Goal: Navigation & Orientation: Find specific page/section

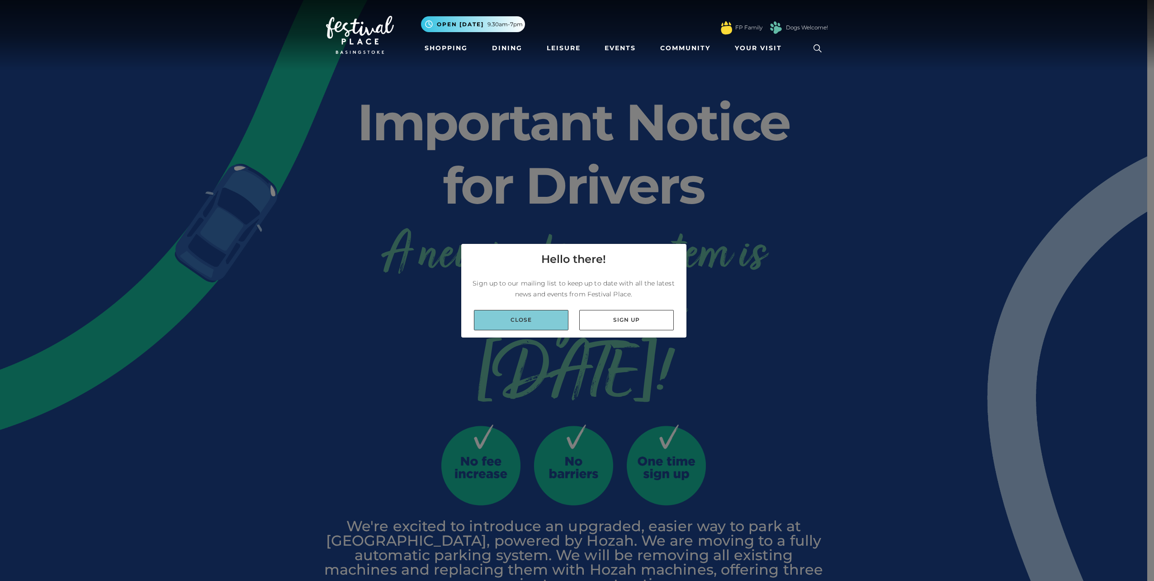
click at [552, 315] on link "Close" at bounding box center [521, 320] width 95 height 20
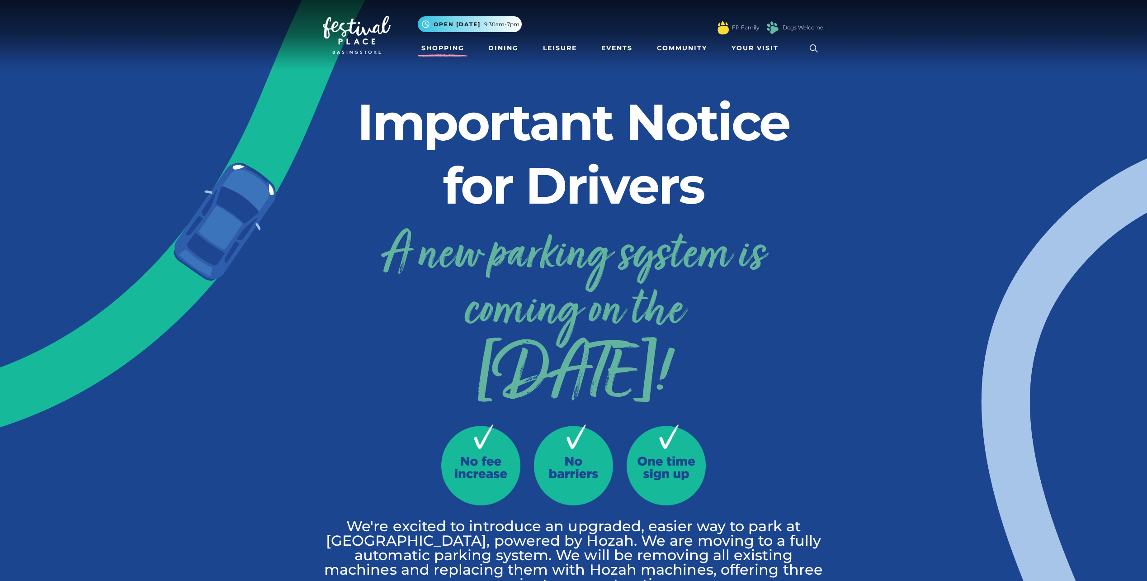
click at [435, 50] on link "Shopping" at bounding box center [443, 48] width 50 height 17
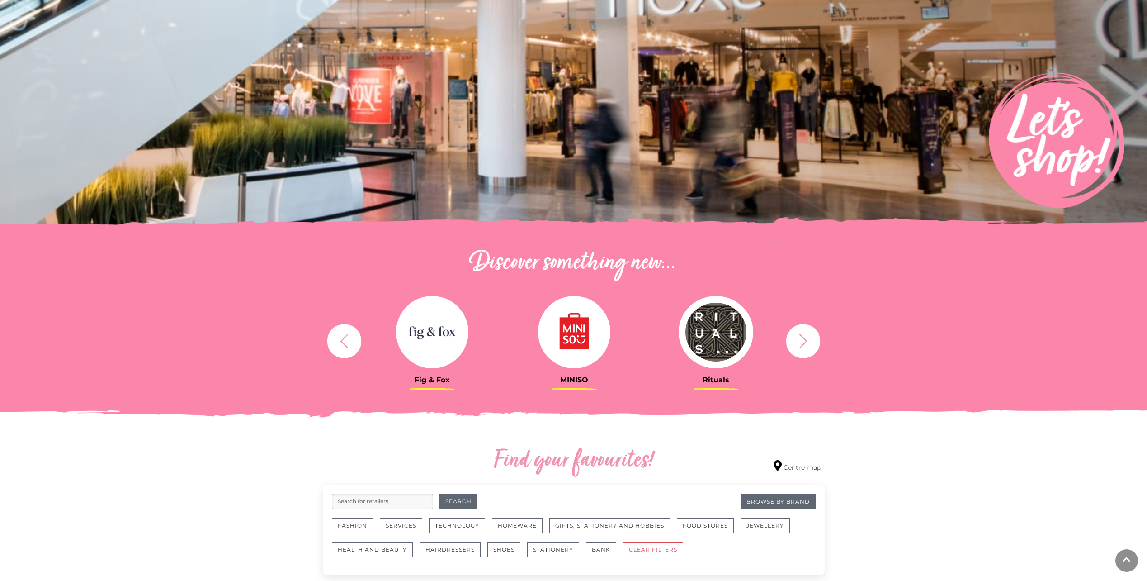
scroll to position [136, 0]
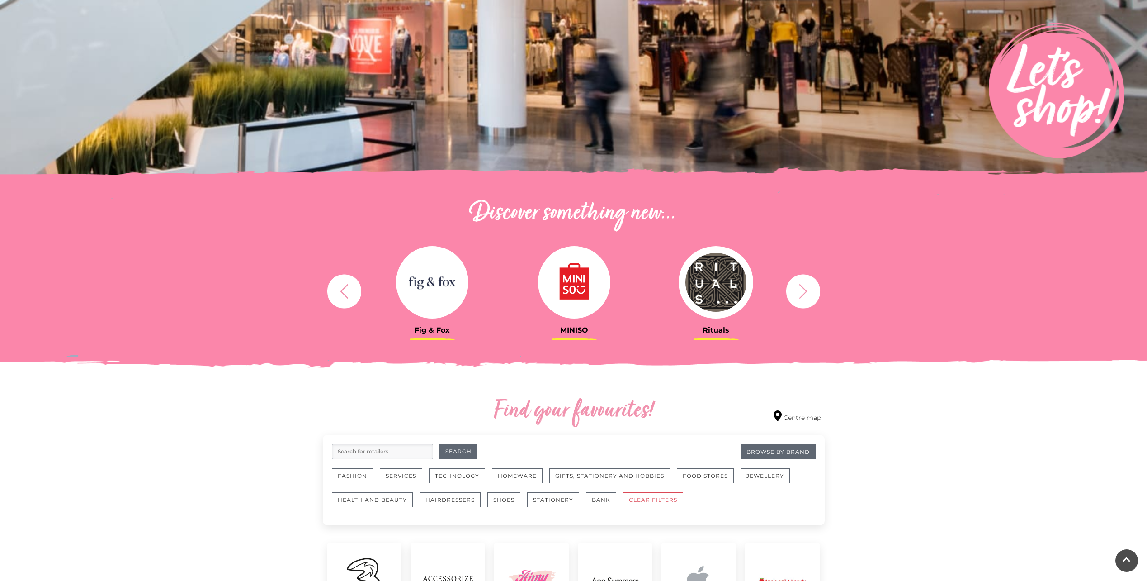
click at [810, 293] on icon "button" at bounding box center [803, 291] width 17 height 17
click at [809, 293] on icon "button" at bounding box center [803, 291] width 17 height 17
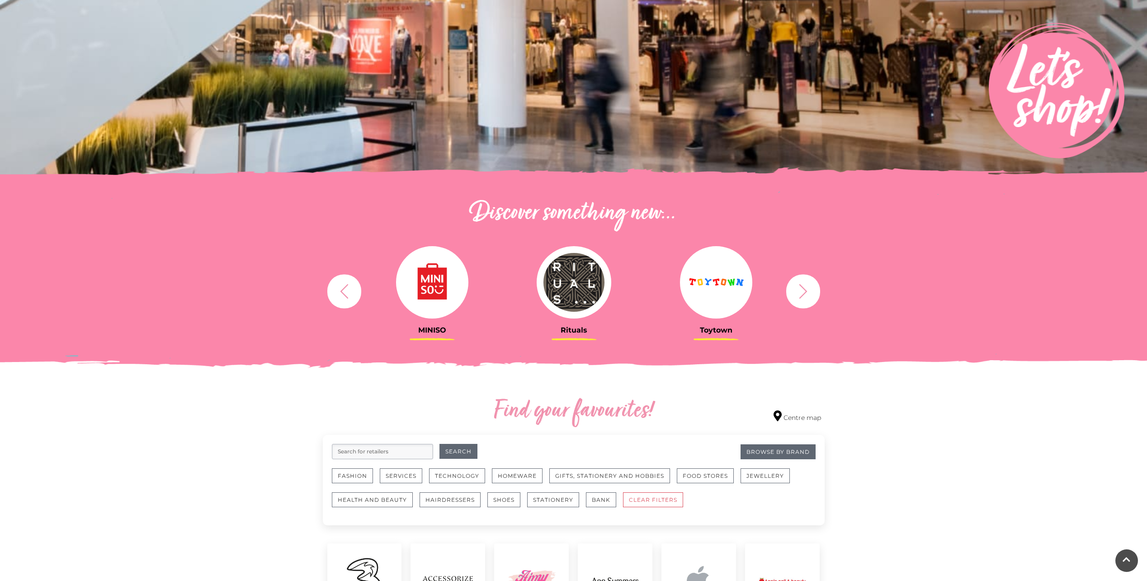
click at [804, 289] on icon "button" at bounding box center [803, 291] width 8 height 14
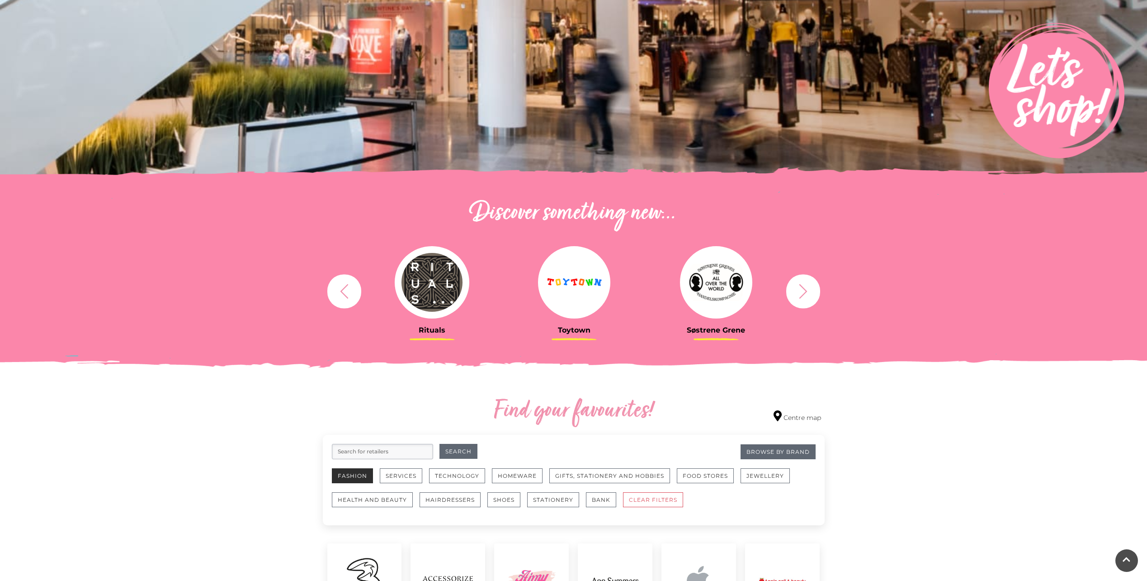
click at [356, 474] on button "Fashion" at bounding box center [352, 475] width 41 height 15
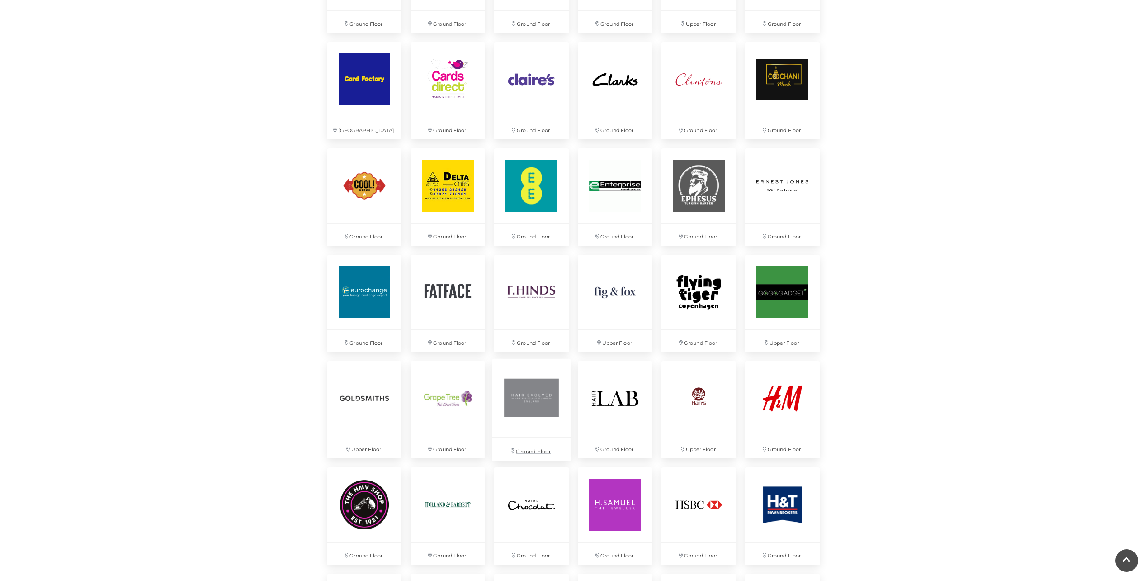
scroll to position [859, 0]
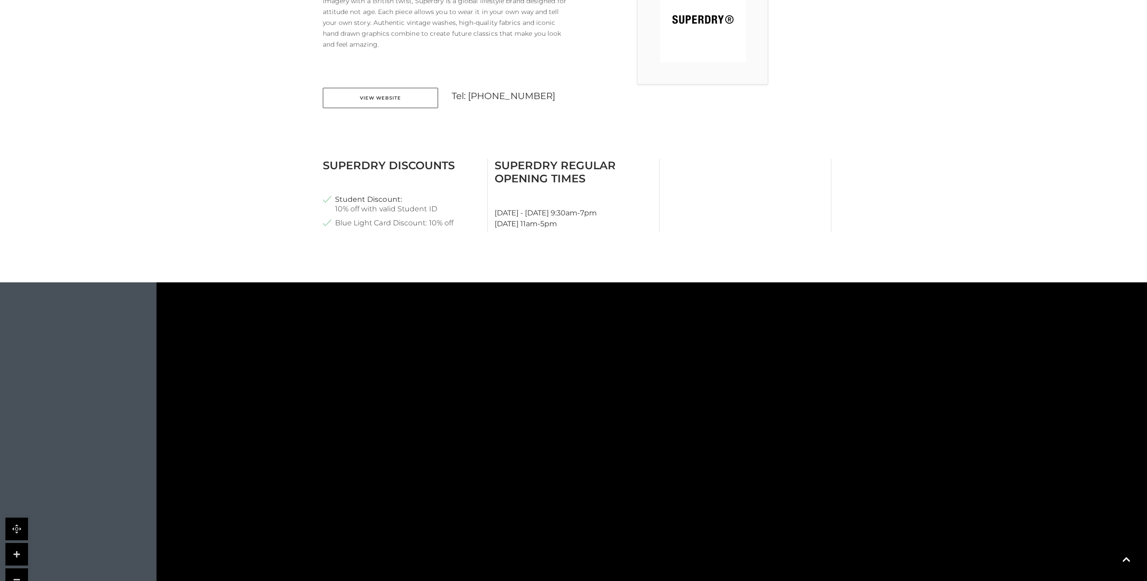
scroll to position [317, 0]
